Goal: Navigation & Orientation: Find specific page/section

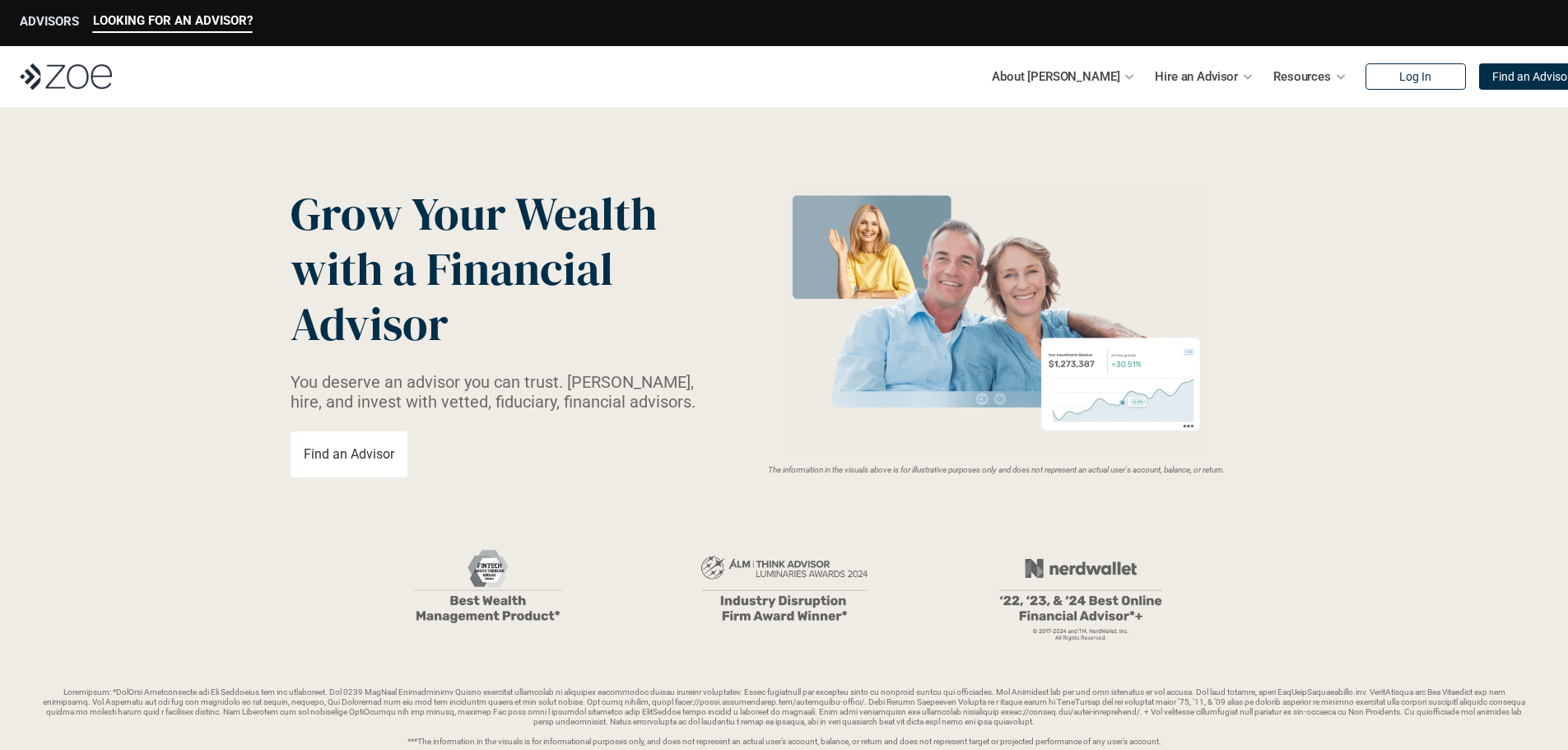
click at [48, 19] on p "ADVISORS" at bounding box center [50, 21] width 59 height 15
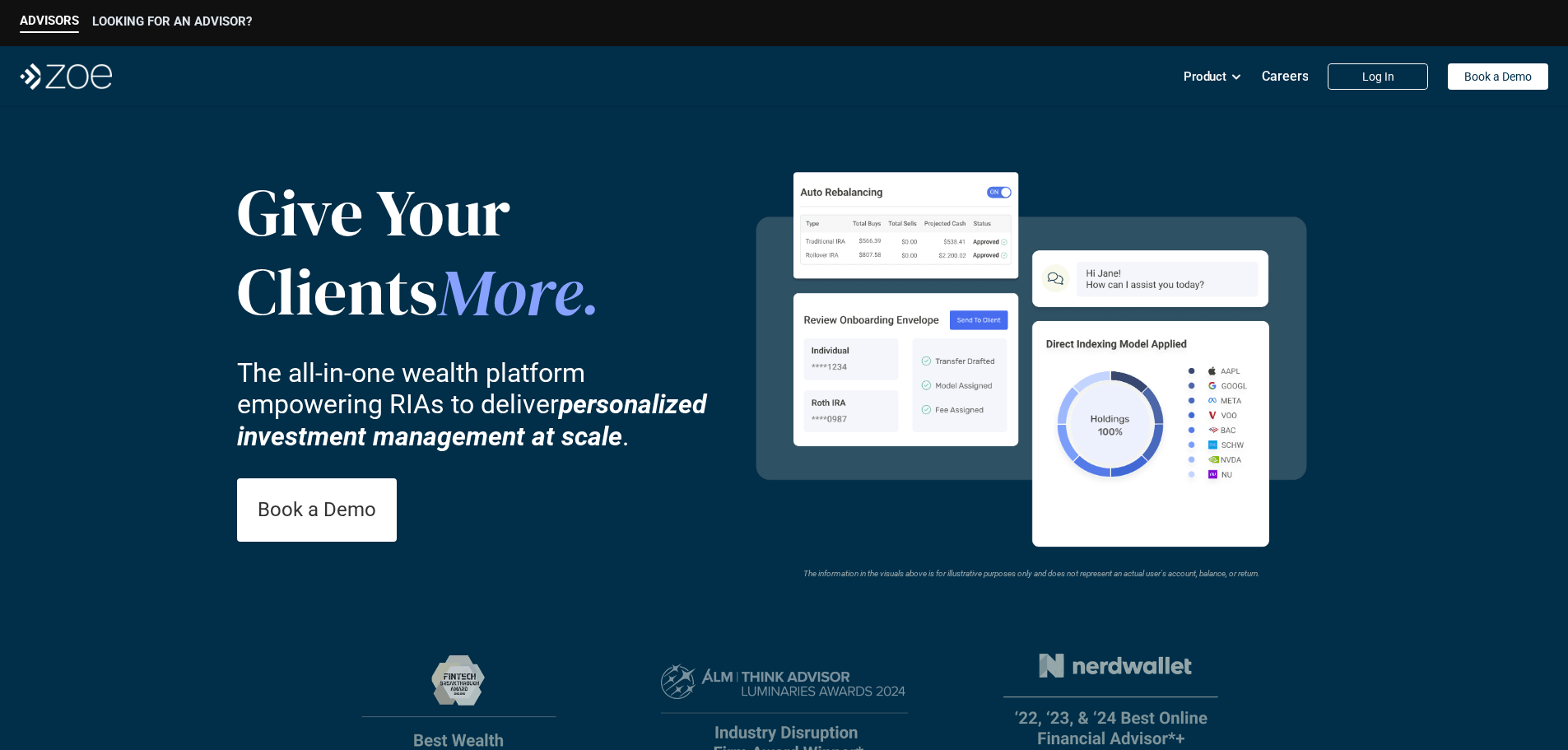
click at [203, 23] on p "LOOKING FOR AN ADVISOR?" at bounding box center [172, 21] width 159 height 15
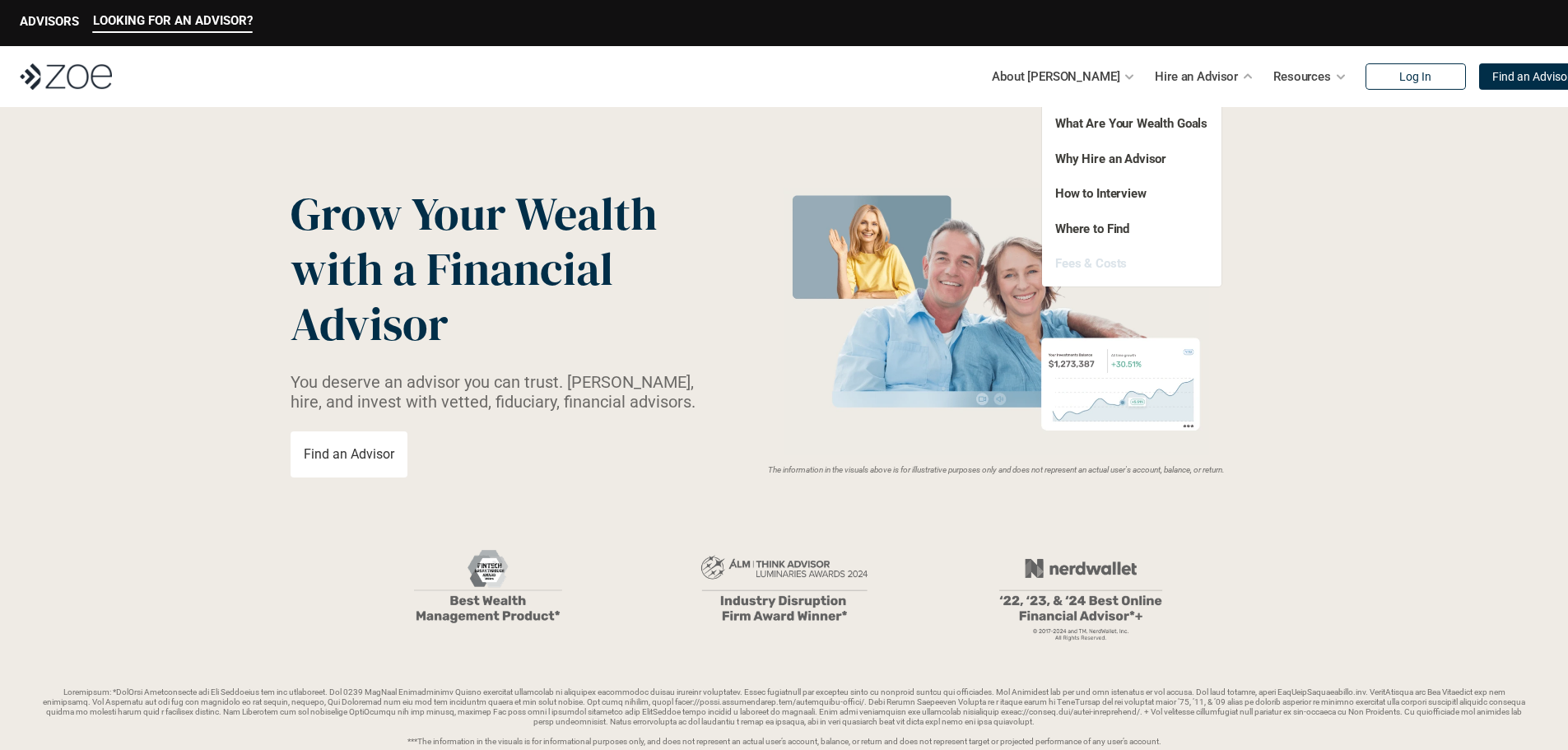
click at [1102, 267] on link "Fees & Costs" at bounding box center [1091, 263] width 71 height 15
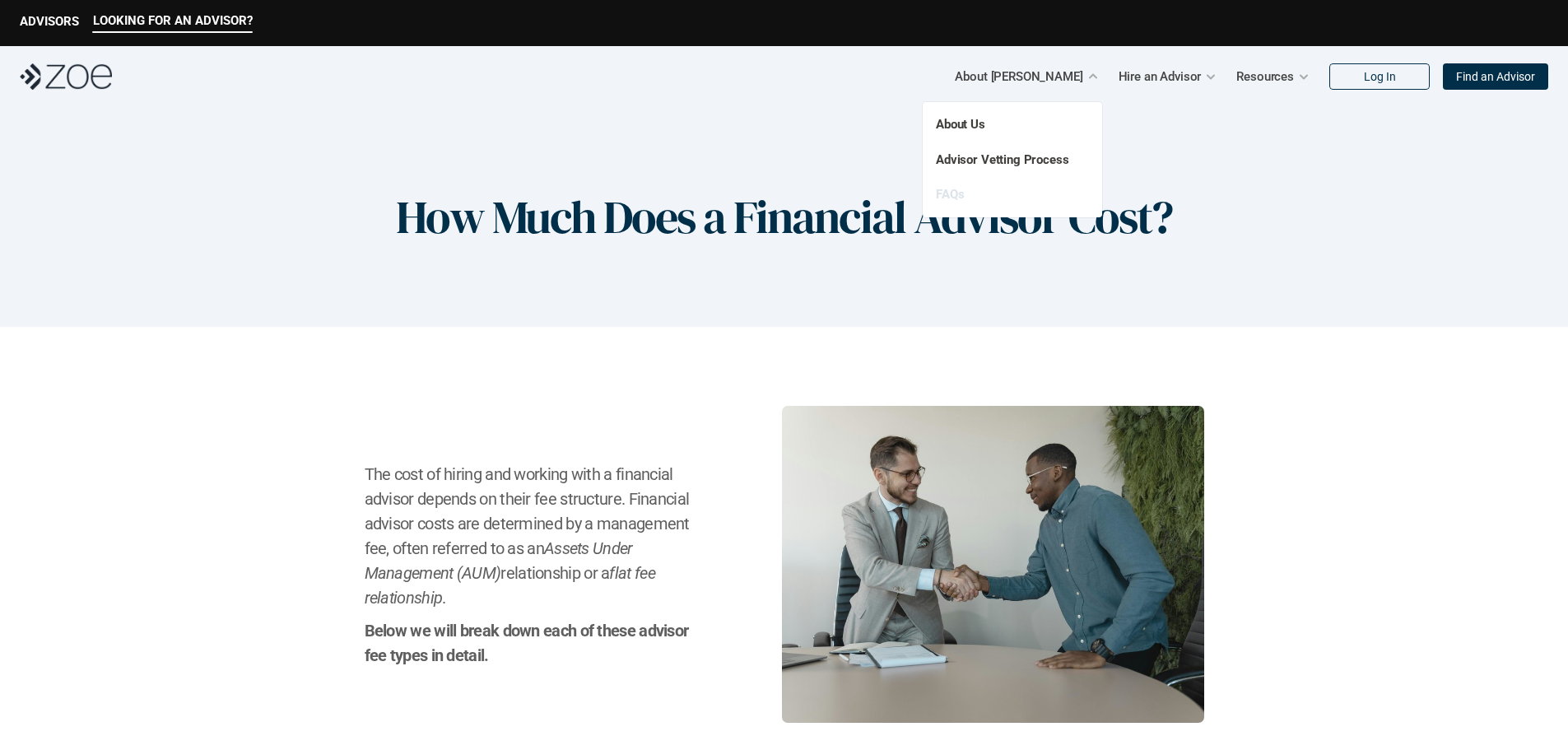
click at [958, 193] on link "FAQs" at bounding box center [950, 194] width 28 height 15
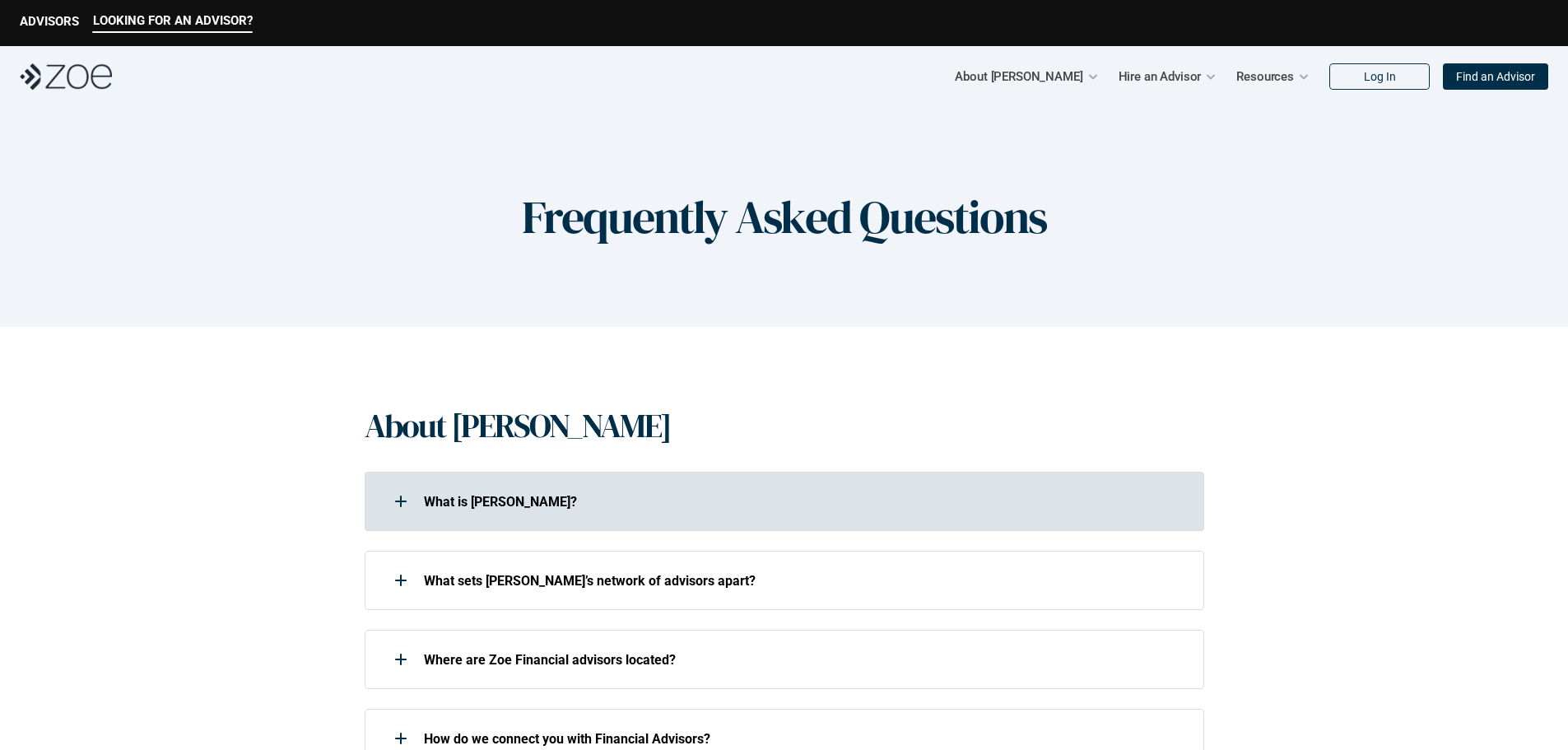
click at [405, 502] on use at bounding box center [400, 502] width 11 height 2
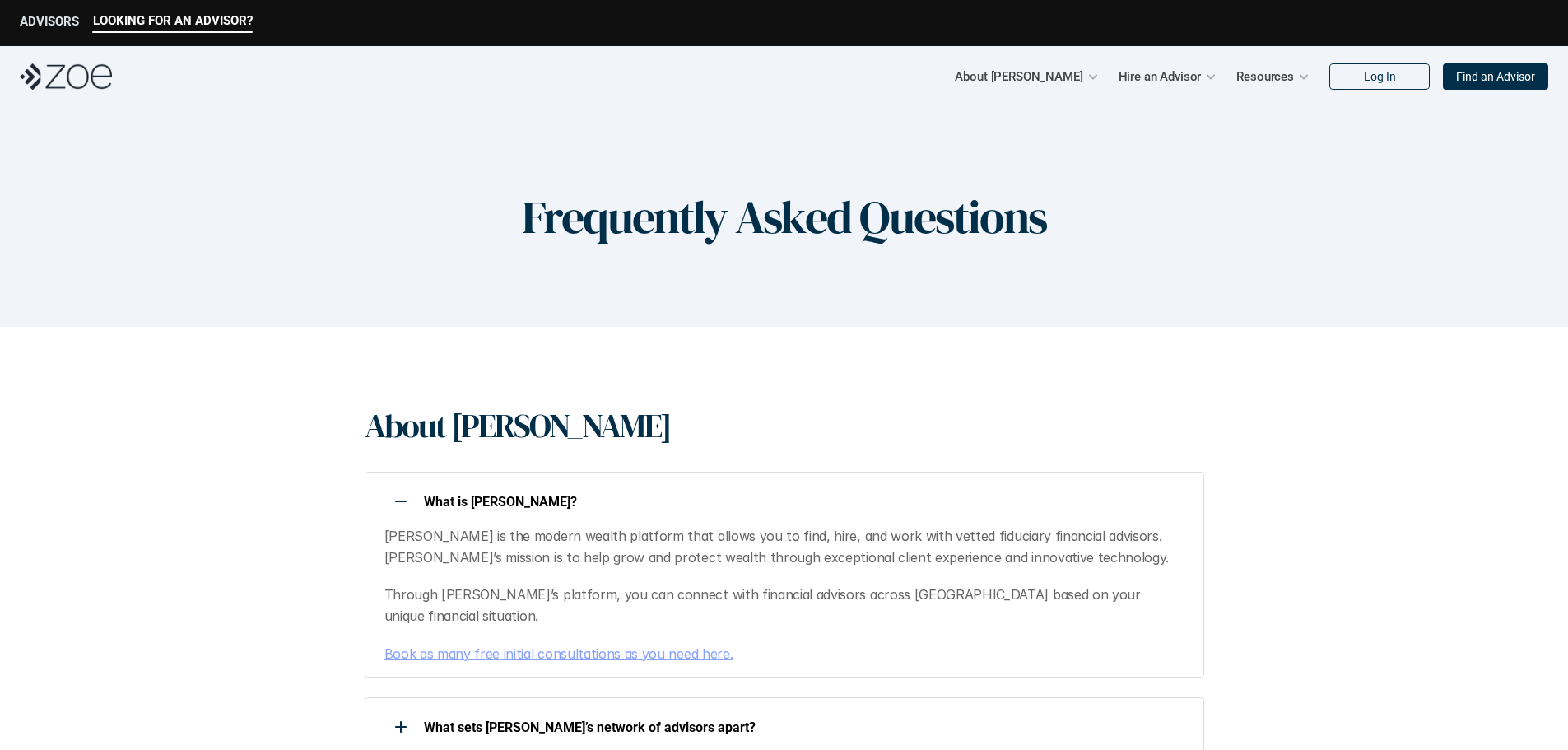
click at [49, 25] on p "ADVISORS" at bounding box center [50, 21] width 59 height 15
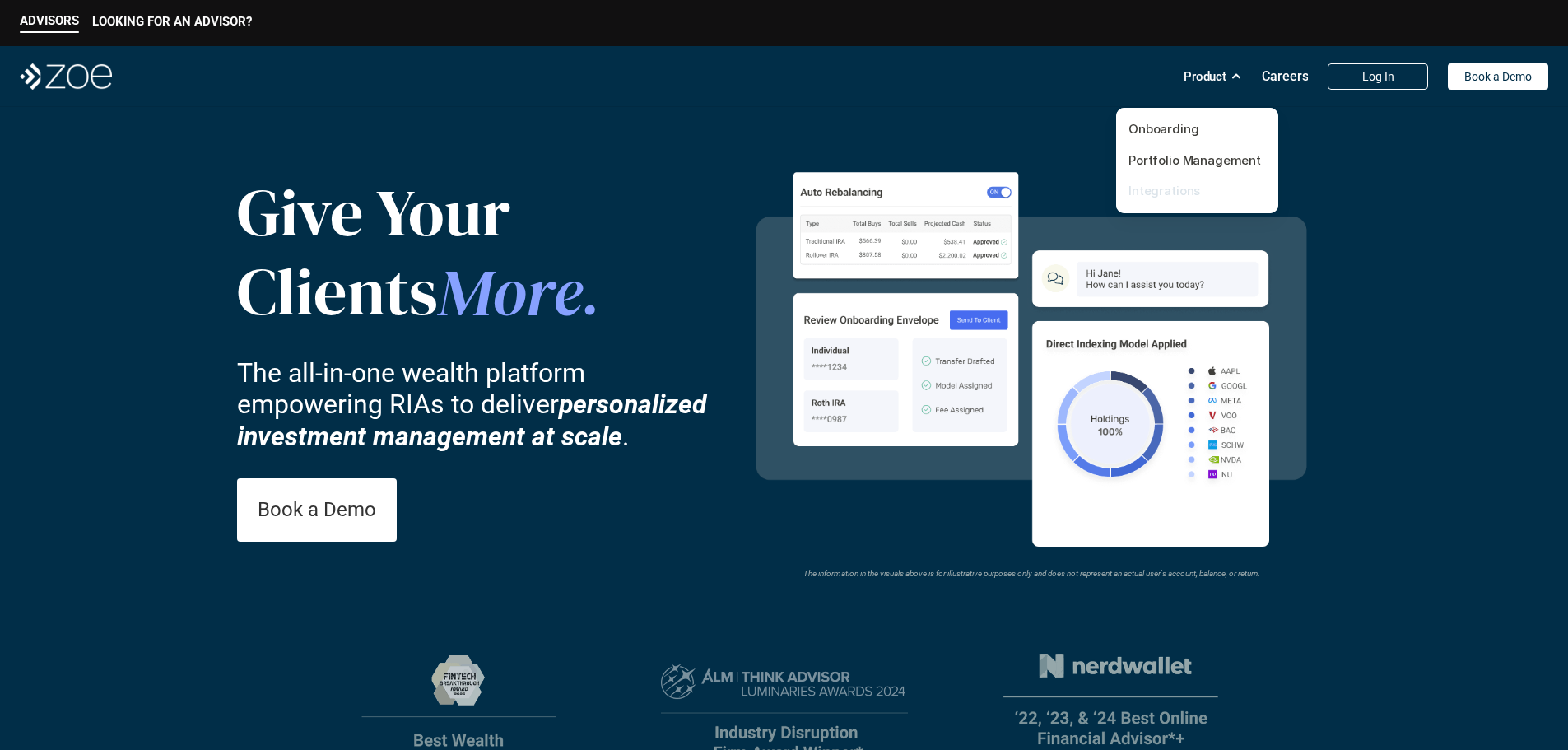
click at [1156, 193] on link "Integrations" at bounding box center [1164, 191] width 71 height 16
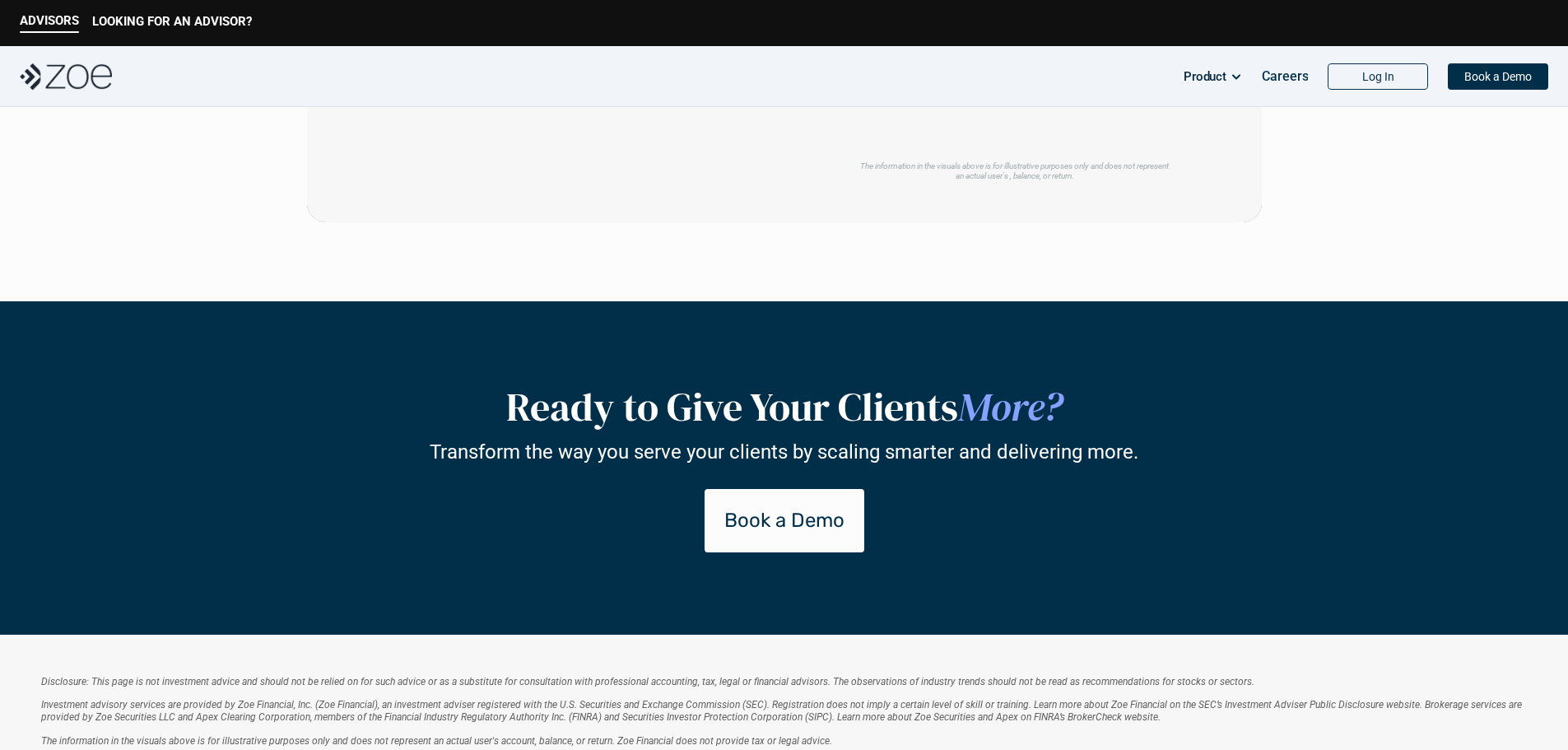
scroll to position [2058, 0]
